Goal: Information Seeking & Learning: Check status

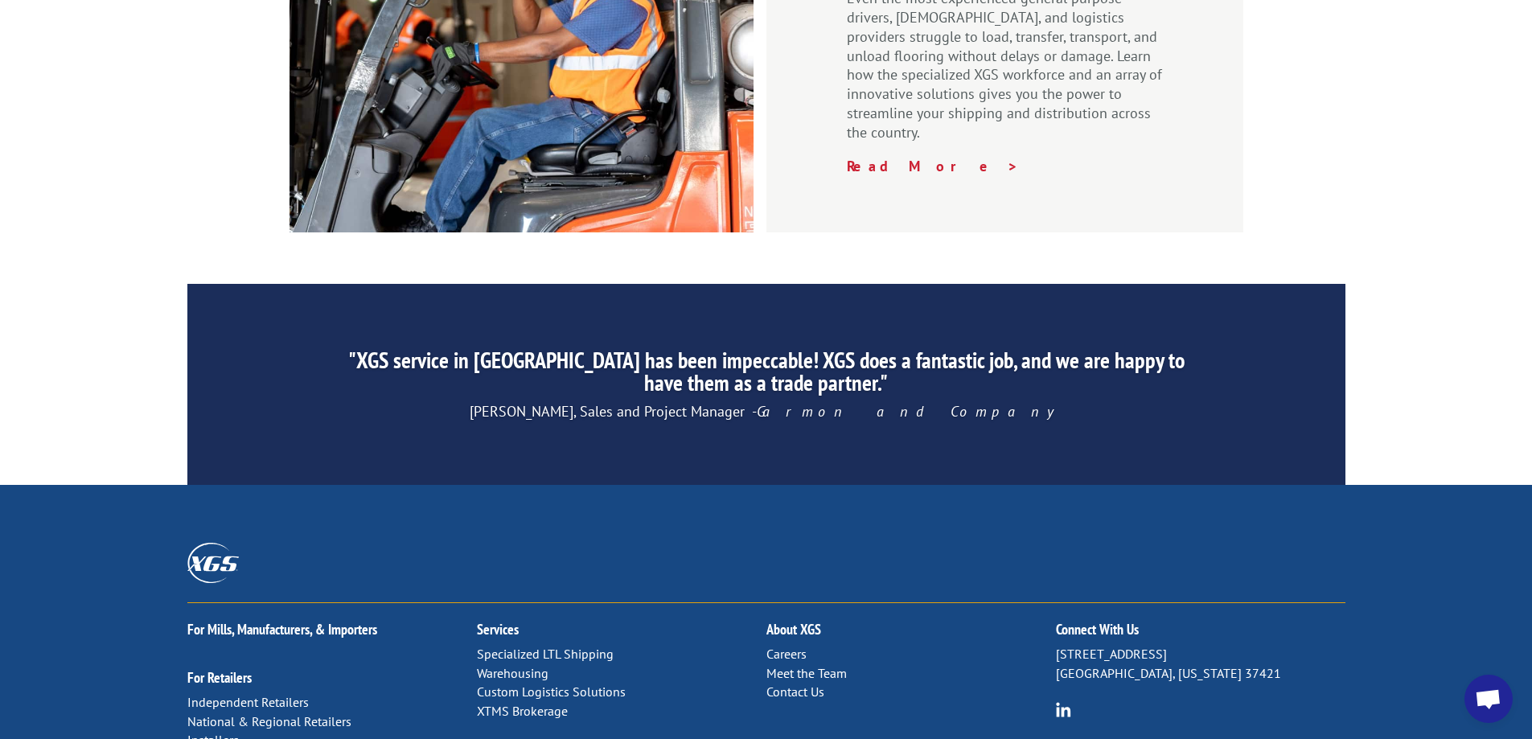
scroll to position [2444, 0]
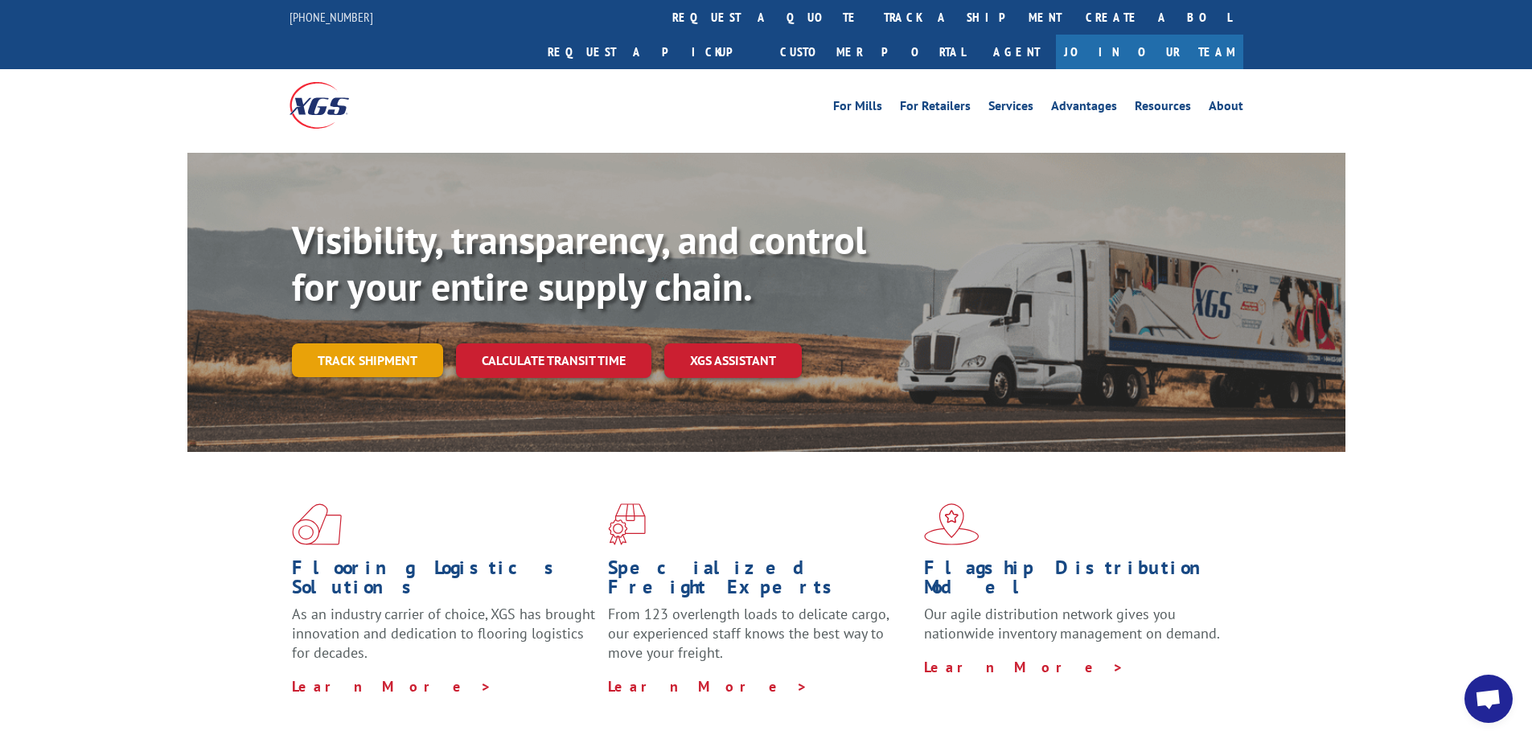
click at [376, 343] on link "Track shipment" at bounding box center [367, 360] width 151 height 34
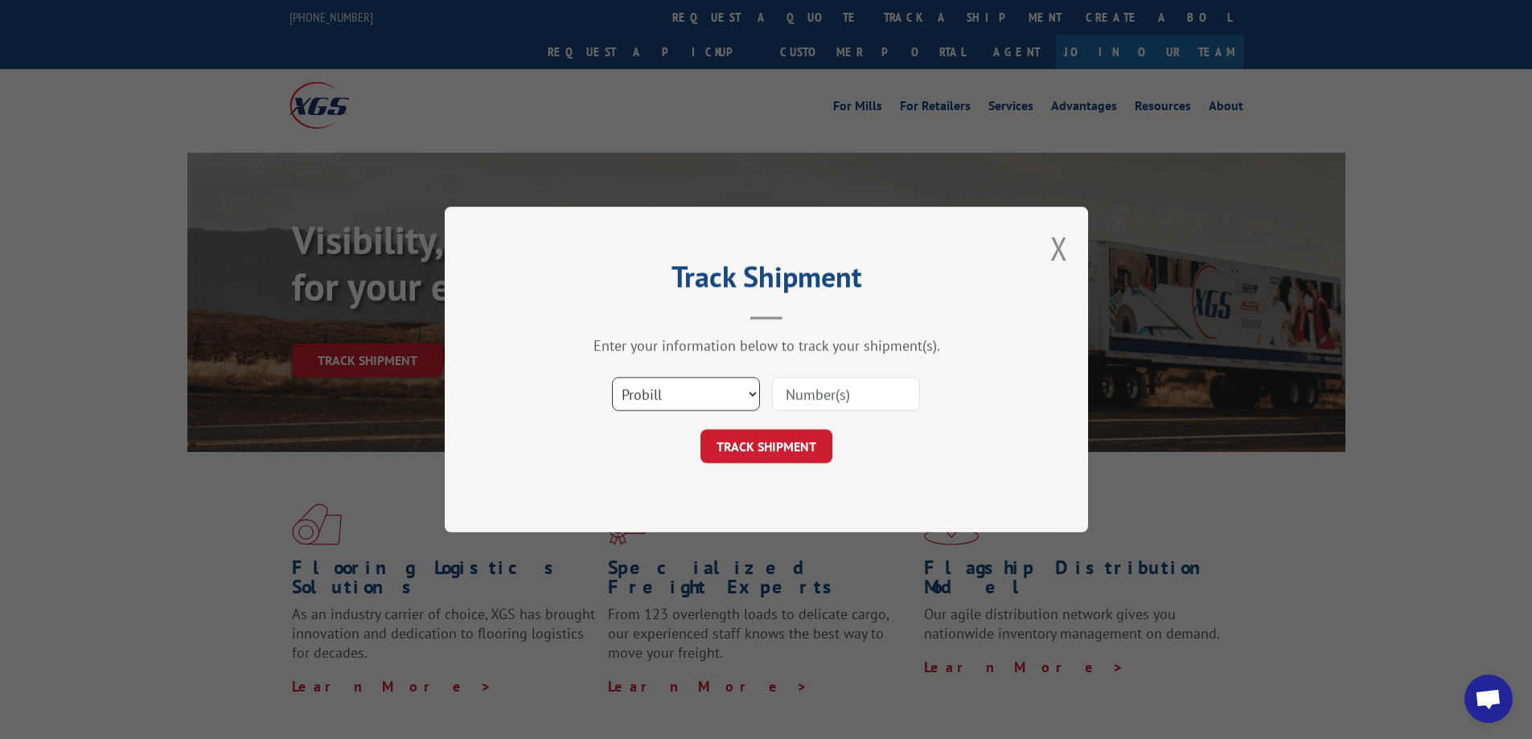
click at [701, 403] on select "Select category... Probill BOL PO" at bounding box center [686, 394] width 148 height 34
drag, startPoint x: 701, startPoint y: 403, endPoint x: 697, endPoint y: 388, distance: 15.0
click at [701, 403] on select "Select category... Probill BOL PO" at bounding box center [686, 394] width 148 height 34
click at [840, 402] on input at bounding box center [846, 394] width 148 height 34
paste input "17590767"
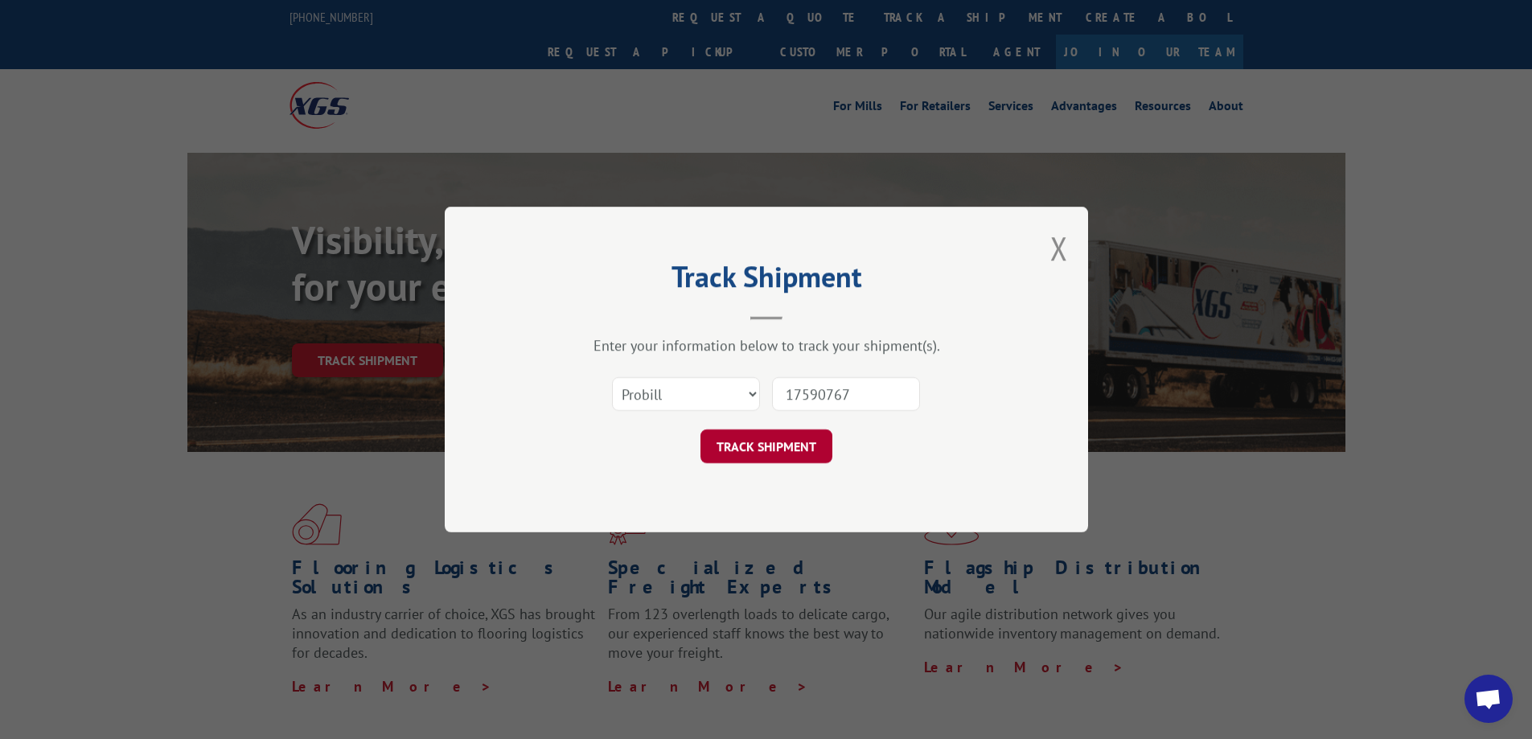
type input "17590767"
click at [794, 455] on button "TRACK SHIPMENT" at bounding box center [766, 446] width 132 height 34
